Goal: Information Seeking & Learning: Learn about a topic

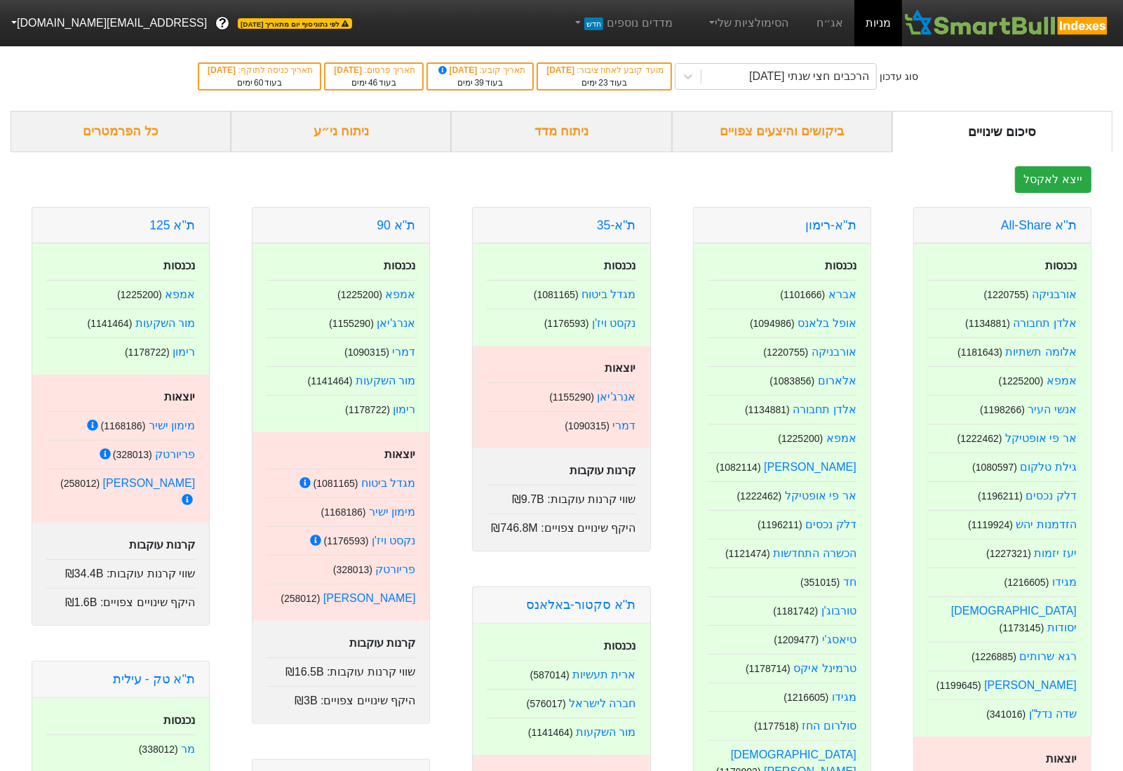
click at [343, 139] on div "ניתוח ני״ע" at bounding box center [341, 131] width 220 height 41
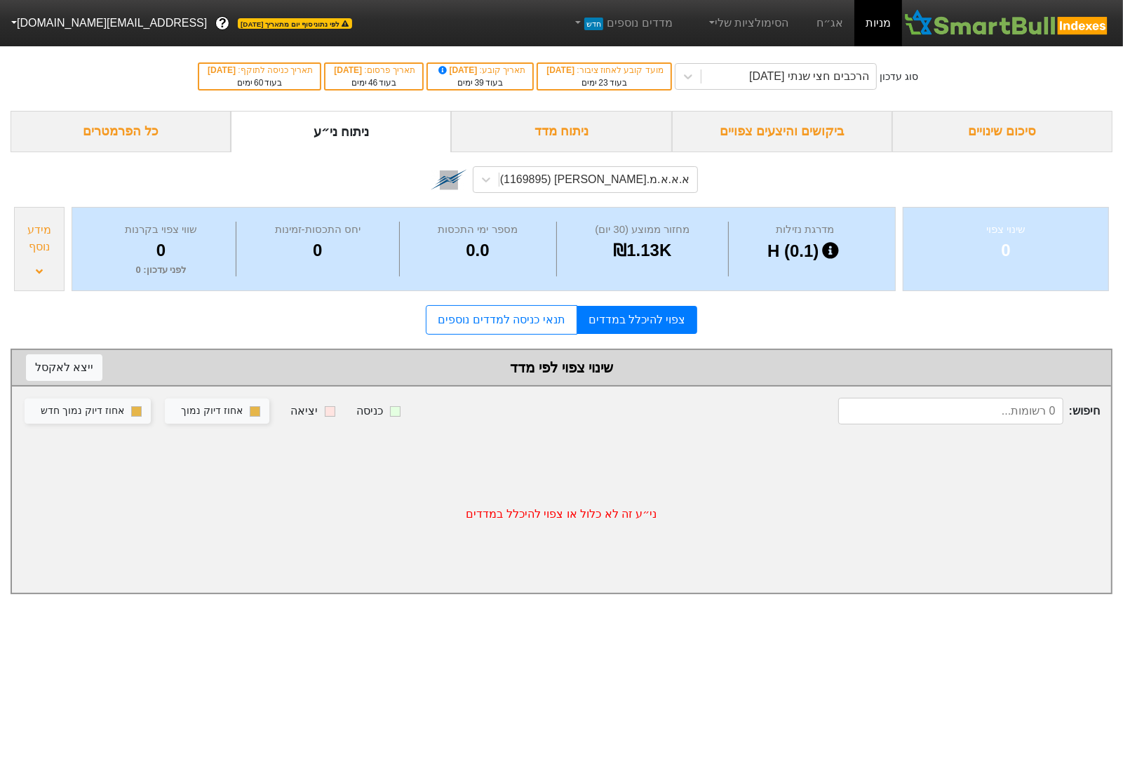
click at [585, 145] on div "ניתוח מדד" at bounding box center [561, 131] width 220 height 41
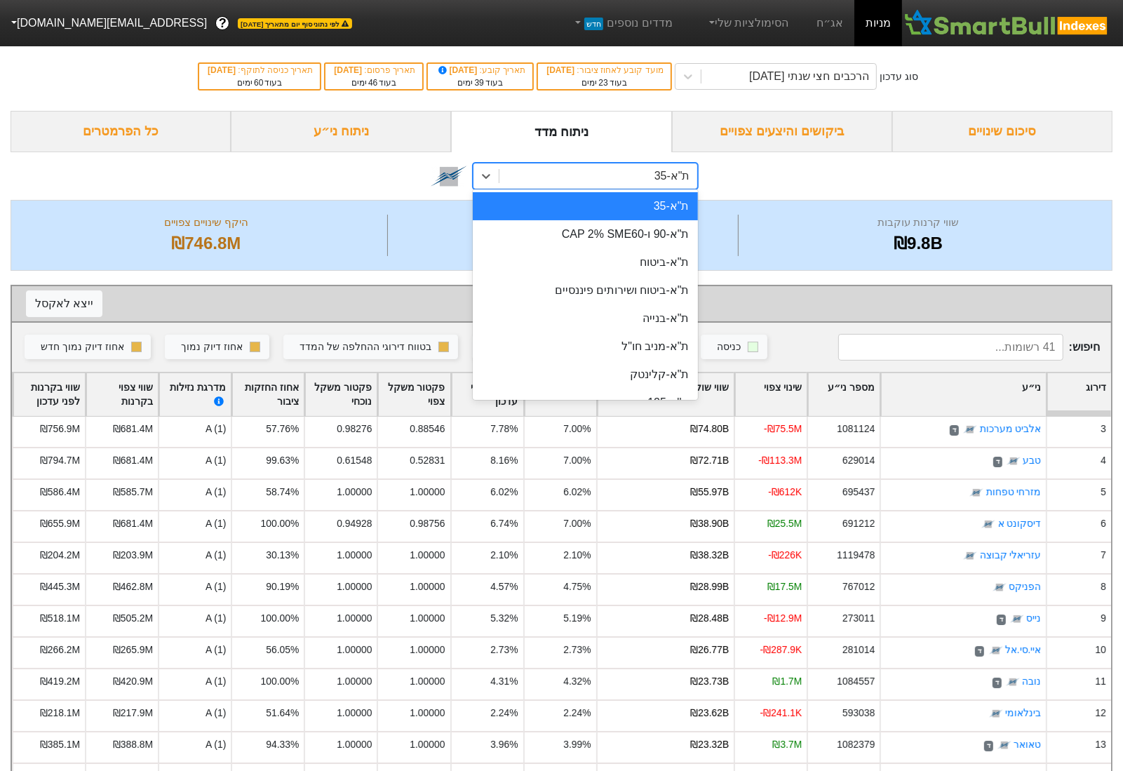
click at [602, 183] on div "ת"א-35" at bounding box center [597, 175] width 197 height 25
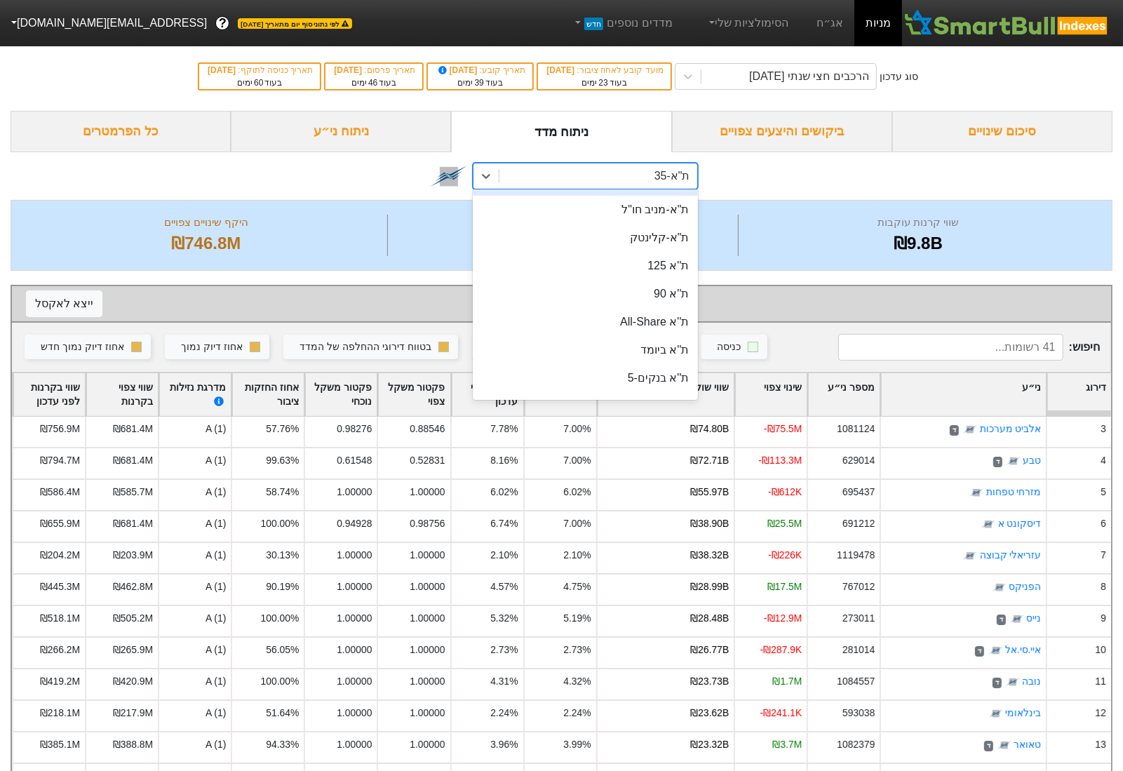
scroll to position [140, 0]
click at [631, 271] on div "ת''א 125" at bounding box center [585, 262] width 224 height 28
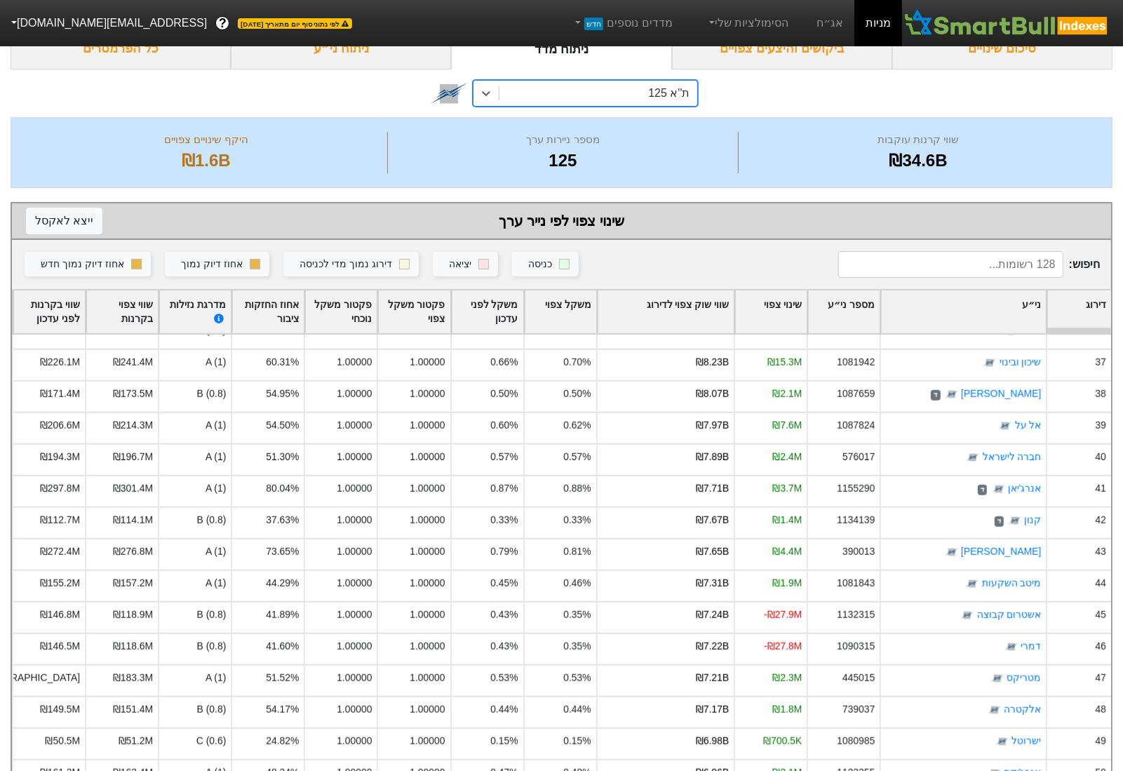
scroll to position [1123, 0]
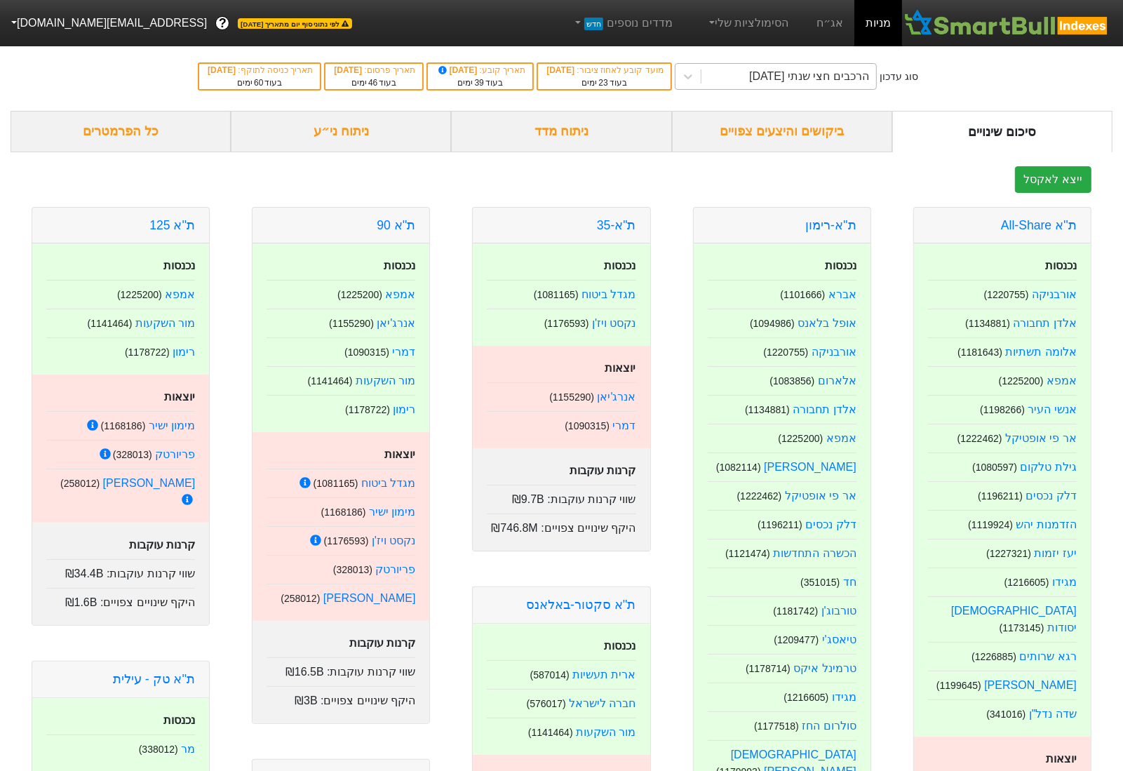
click at [803, 86] on div "הרכבים חצי שנתי [DATE]" at bounding box center [788, 76] width 175 height 25
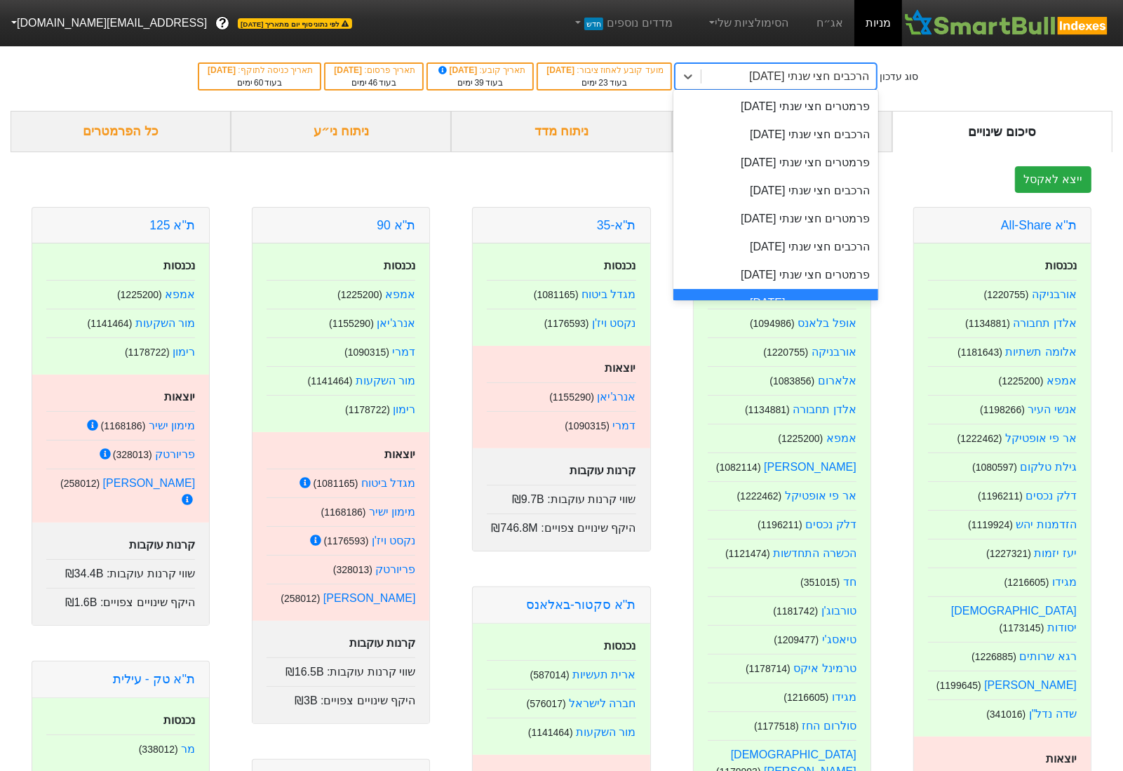
scroll to position [20, 0]
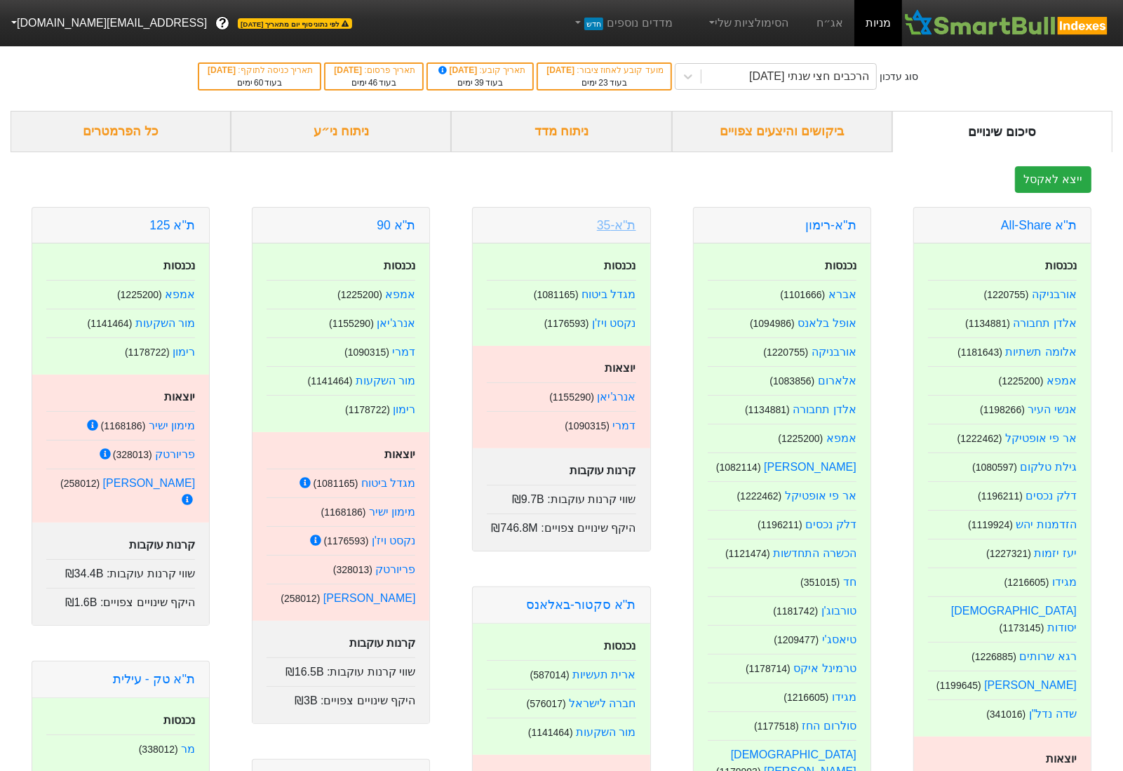
click at [616, 224] on link "ת"א-35" at bounding box center [616, 225] width 39 height 14
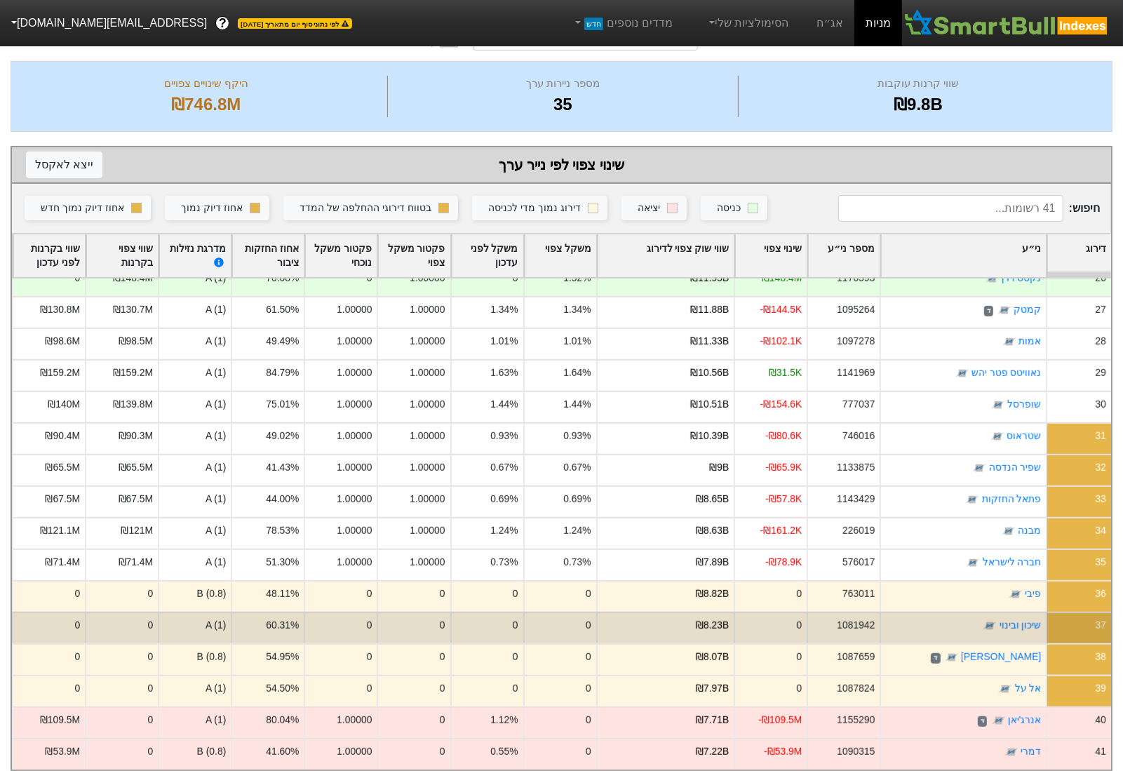
scroll to position [151, 0]
